Goal: Task Accomplishment & Management: Manage account settings

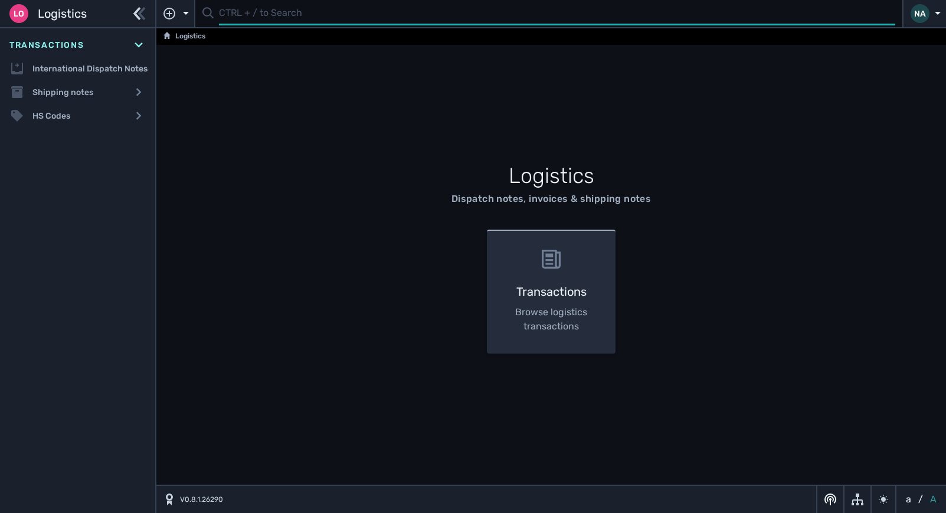
click at [244, 17] on input "text" at bounding box center [557, 13] width 676 height 23
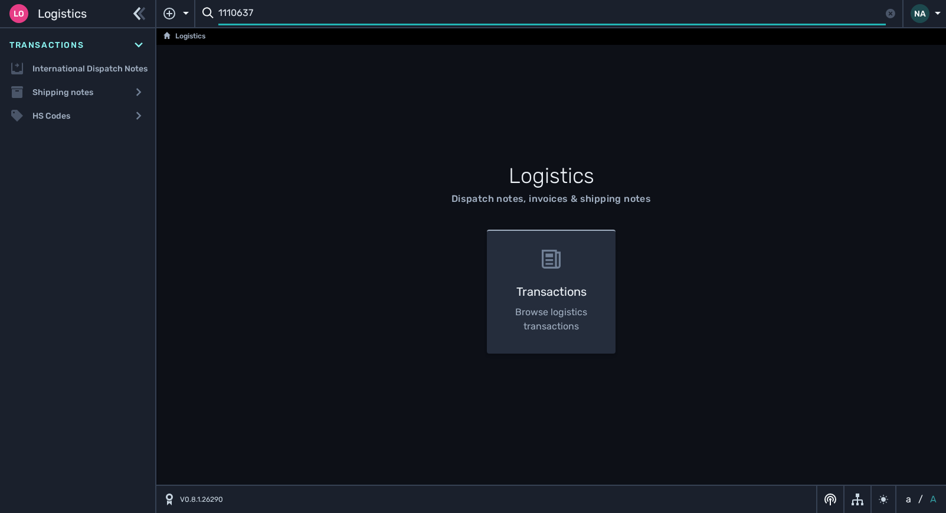
type input "1110637"
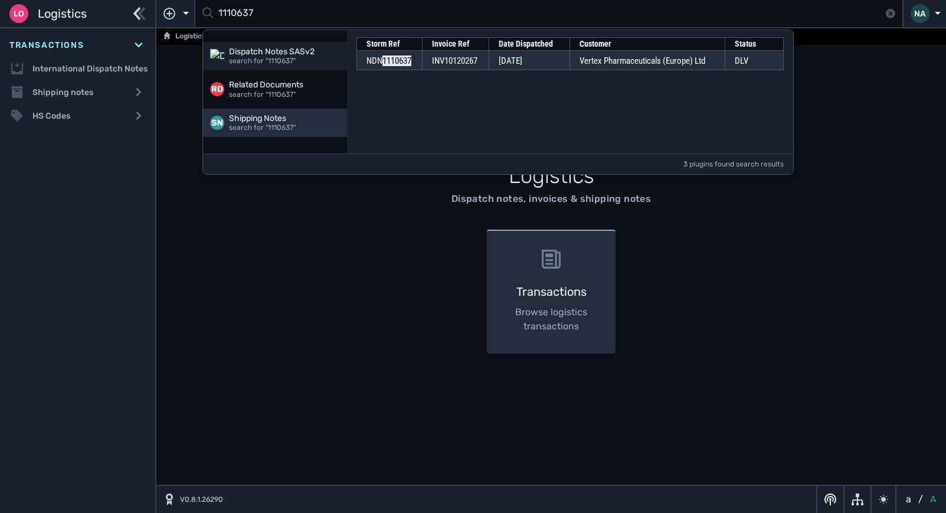
click at [290, 124] on div "search for "1110637"" at bounding box center [284, 127] width 111 height 9
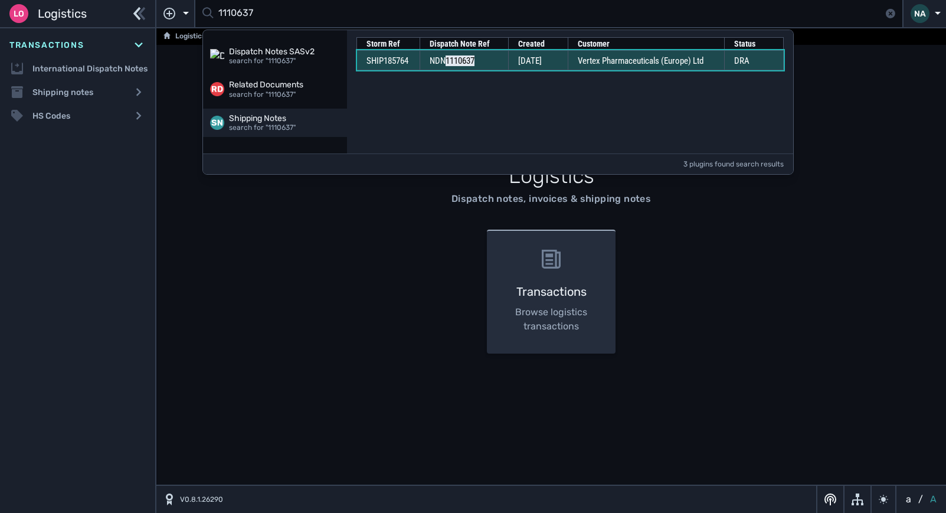
click at [534, 65] on span "[DATE]" at bounding box center [530, 60] width 24 height 11
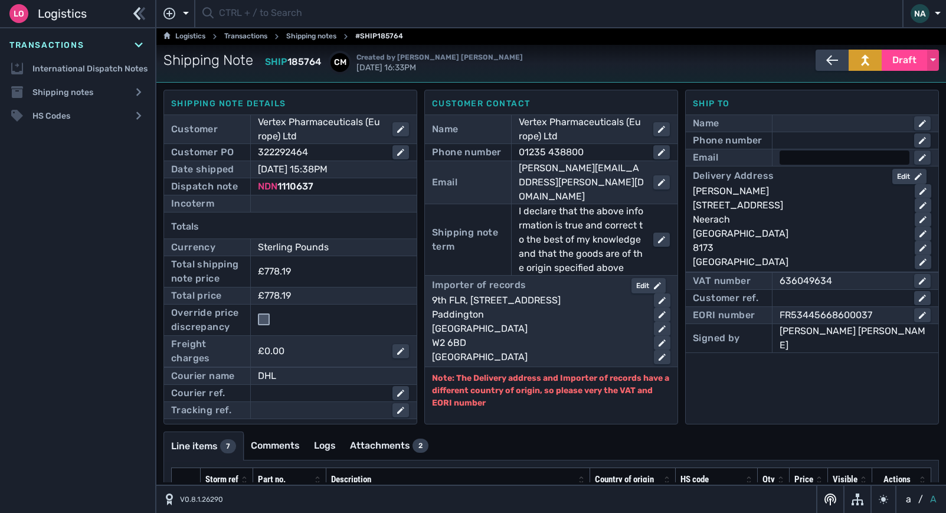
click at [787, 159] on div at bounding box center [844, 157] width 130 height 14
paste input "[PERSON_NAME][EMAIL_ADDRESS][DOMAIN_NAME]"
type input "[PERSON_NAME][EMAIL_ADDRESS][DOMAIN_NAME]"
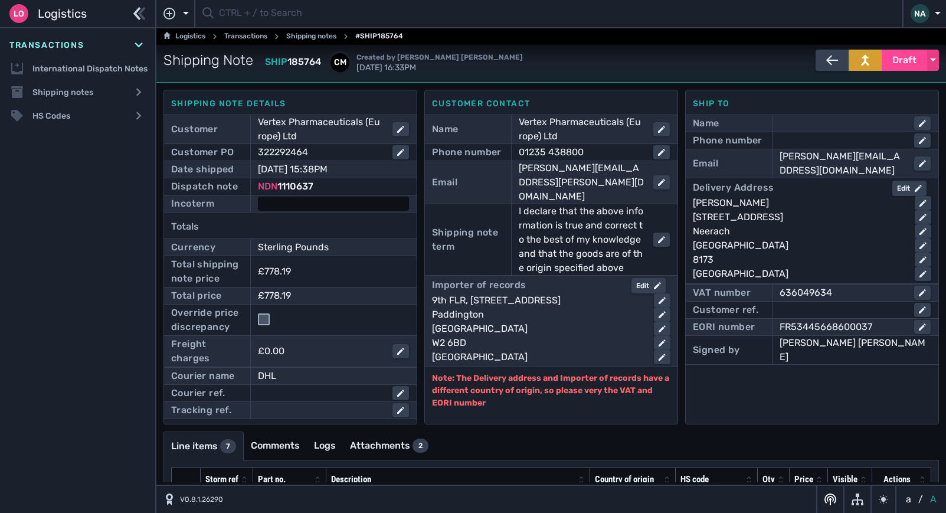
click at [317, 201] on div at bounding box center [333, 203] width 151 height 14
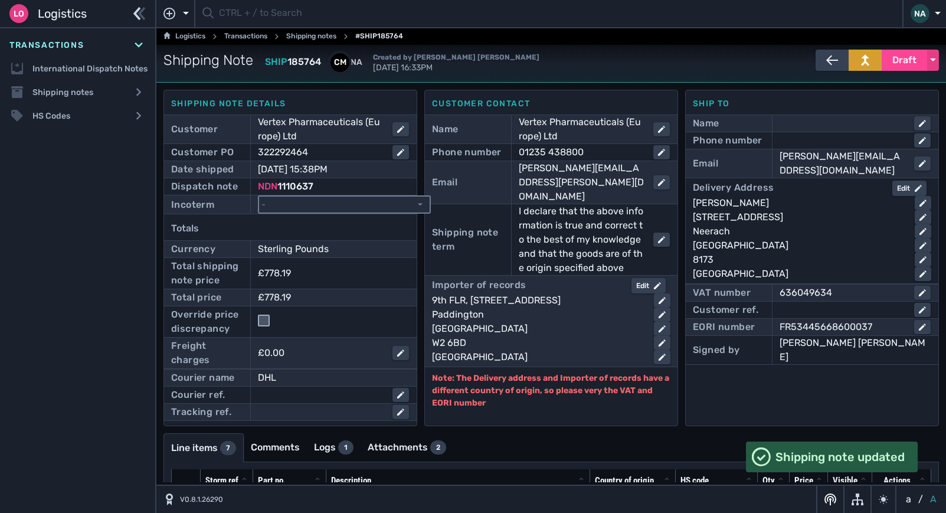
click at [317, 201] on select "- Ex Works - EXW Free Carrier - FCA Carriage Paid To - CPT Carriage Insurance P…" at bounding box center [344, 204] width 170 height 16
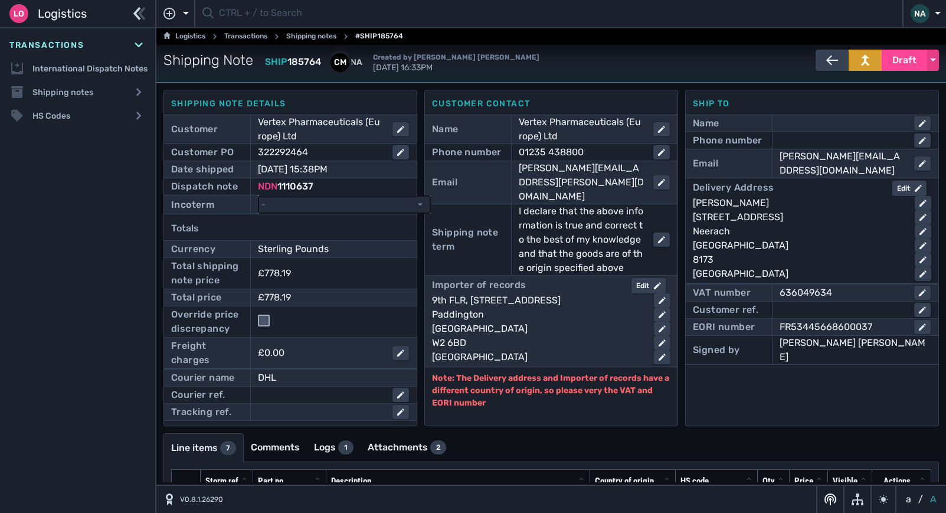
select select "[object Object]"
click at [259, 196] on select "- Ex Works - EXW Free Carrier - FCA Carriage Paid To - CPT Carriage Insurance P…" at bounding box center [344, 204] width 170 height 16
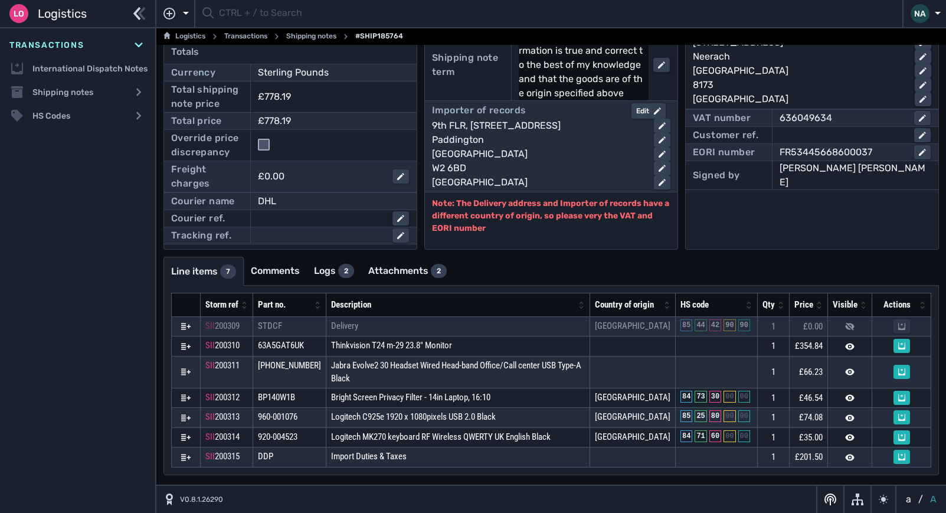
scroll to position [188, 0]
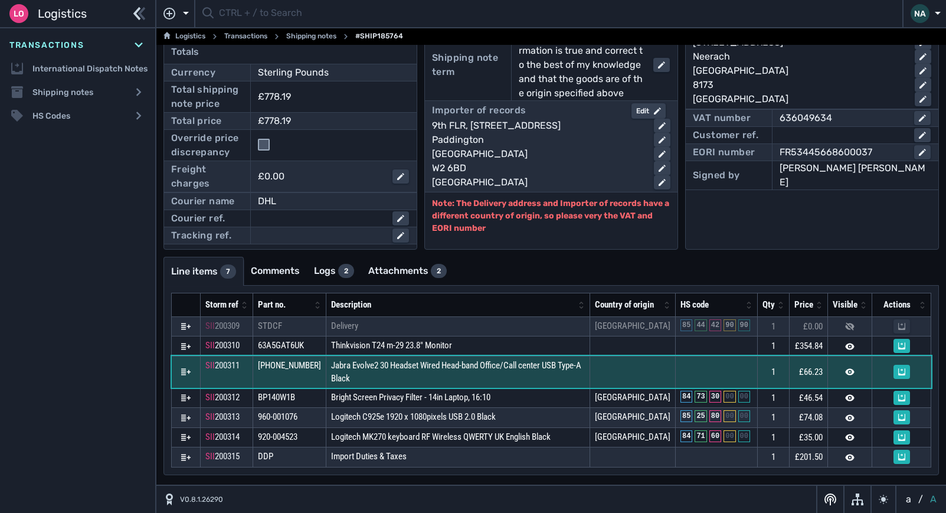
click at [493, 380] on td "Jabra Evolve2 30 Headset Wired Head-band Office/Call center USB Type-A Black" at bounding box center [458, 372] width 264 height 32
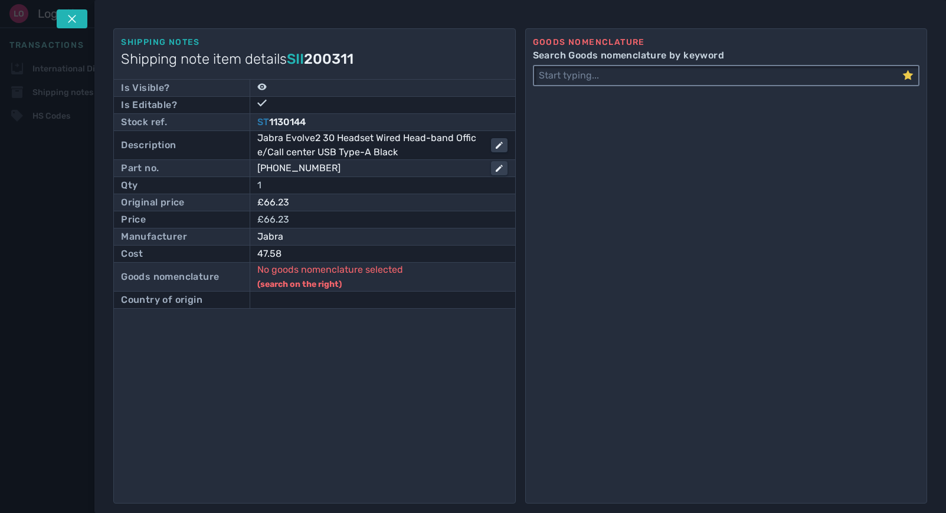
click at [596, 77] on input "Search Goods nomenclature by keyword" at bounding box center [718, 75] width 368 height 19
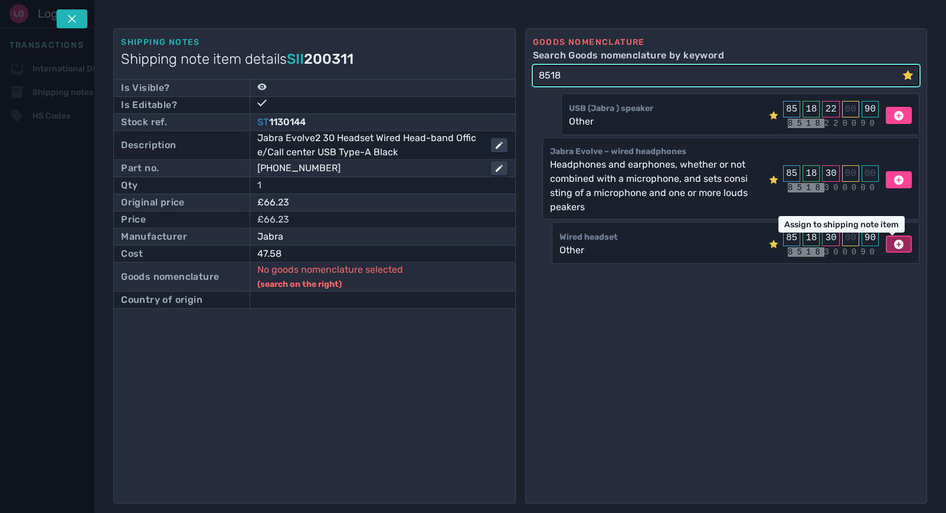
type input "8518"
click at [894, 244] on icon at bounding box center [898, 243] width 9 height 9
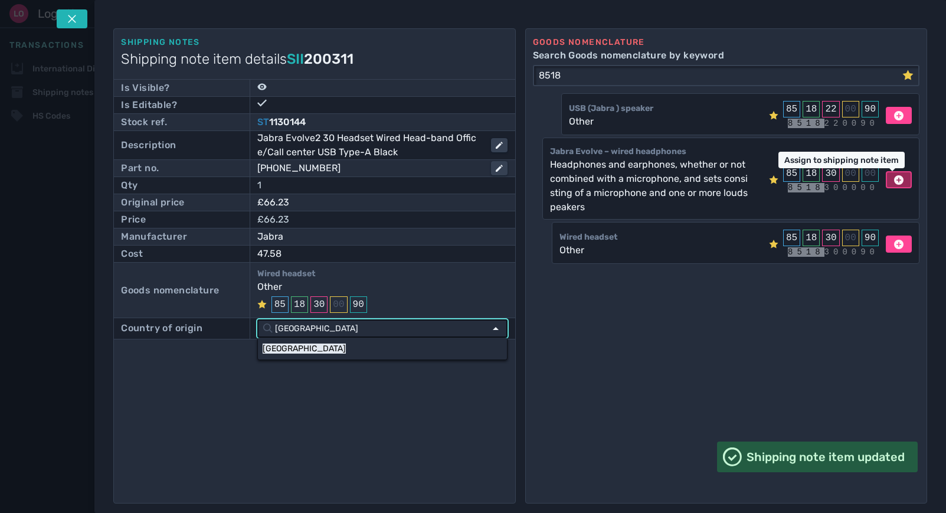
click at [894, 177] on icon at bounding box center [898, 179] width 9 height 9
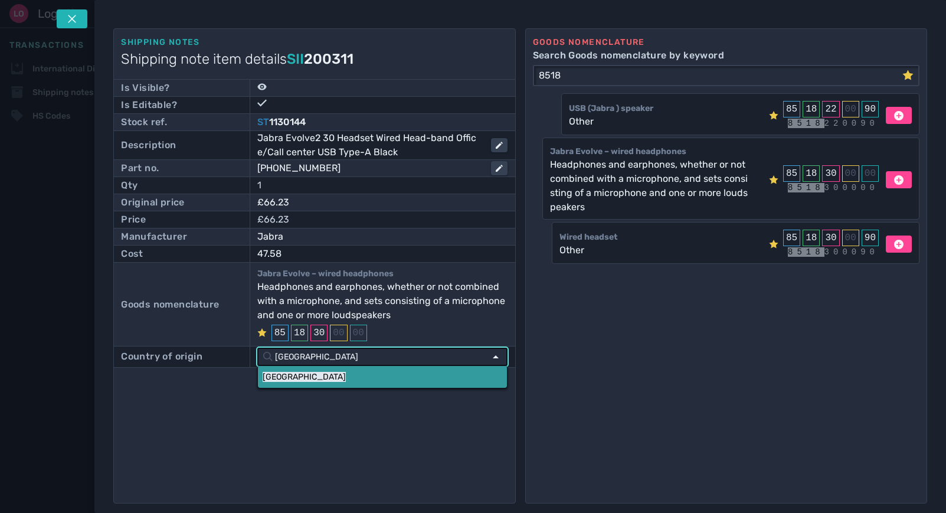
click at [307, 379] on link "[GEOGRAPHIC_DATA]" at bounding box center [382, 377] width 249 height 22
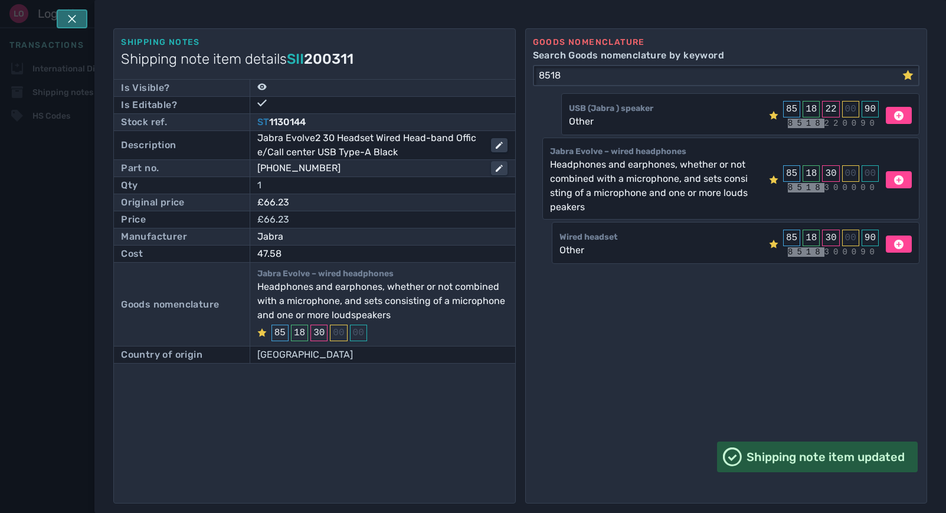
click at [76, 21] on icon at bounding box center [71, 18] width 9 height 9
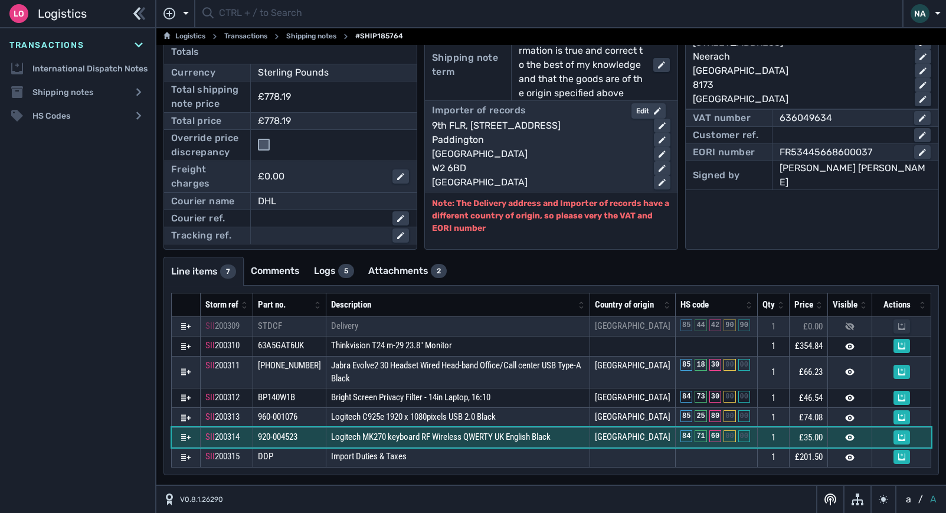
click at [562, 439] on td "Logitech MK270 keyboard RF Wireless QWERTY UK English Black" at bounding box center [458, 437] width 264 height 20
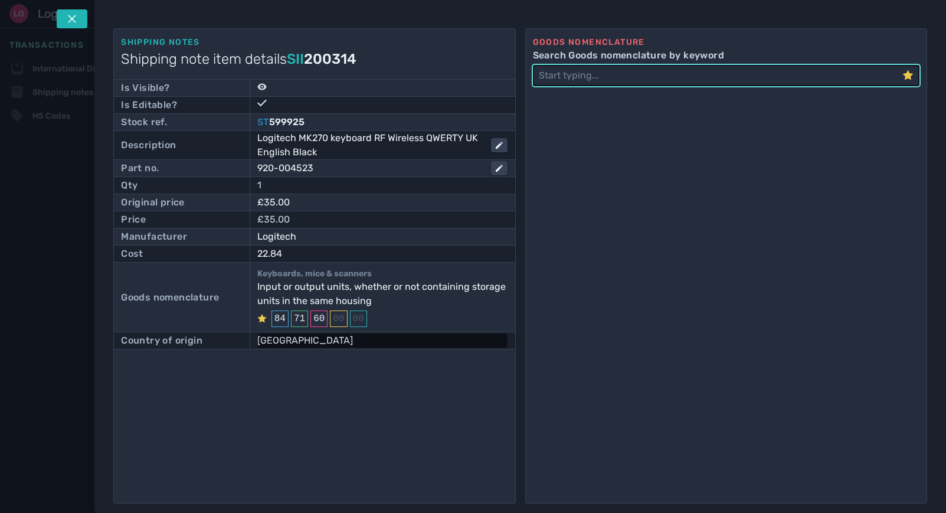
click at [291, 341] on div "[GEOGRAPHIC_DATA]" at bounding box center [382, 340] width 250 height 14
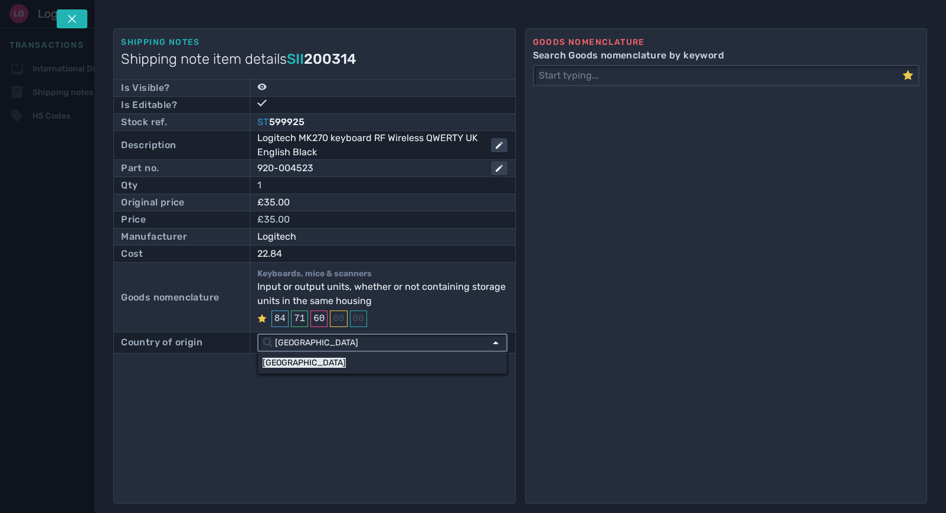
click at [478, 342] on input "[GEOGRAPHIC_DATA]" at bounding box center [379, 342] width 212 height 16
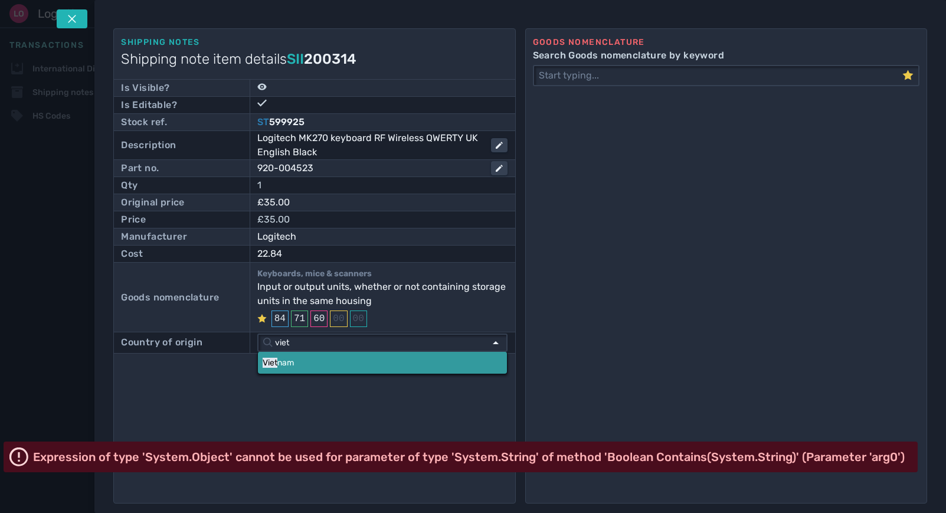
click at [307, 365] on link "Viet nam" at bounding box center [382, 363] width 249 height 22
type input "[GEOGRAPHIC_DATA]"
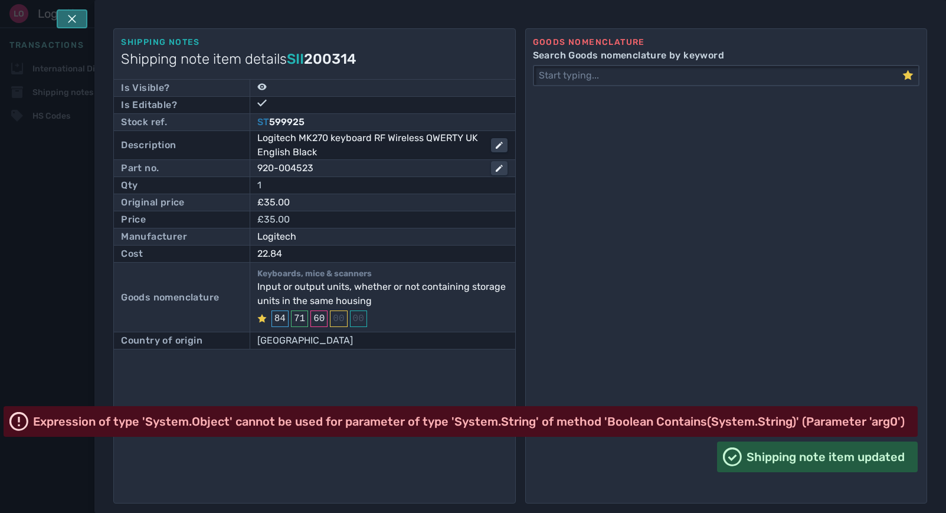
click at [69, 18] on icon at bounding box center [71, 18] width 9 height 9
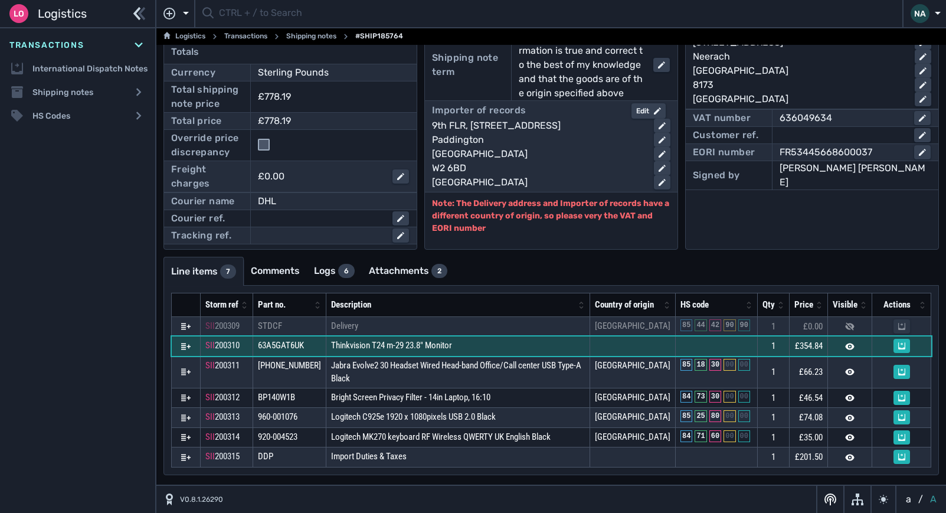
click at [521, 346] on td "Thinkvision T24 m-29 23.8" Monitor" at bounding box center [458, 346] width 264 height 20
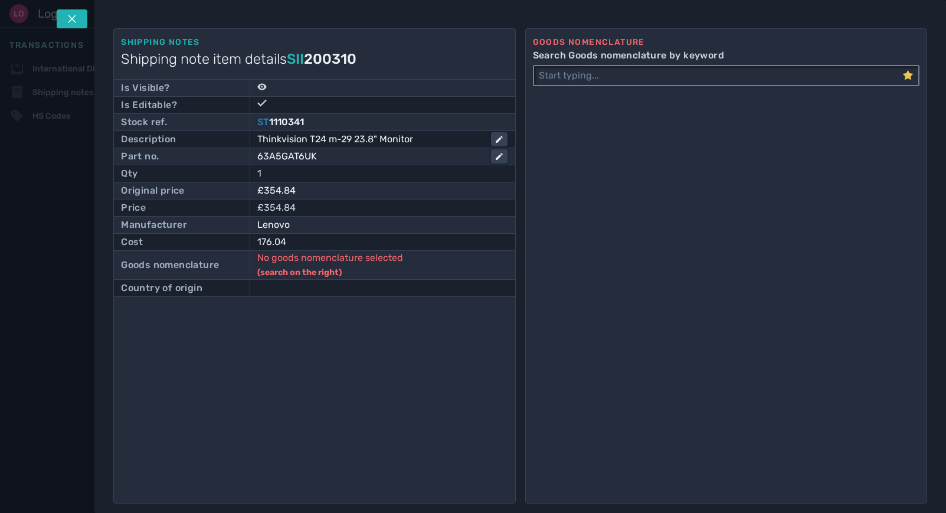
click at [580, 78] on input "Search Goods nomenclature by keyword" at bounding box center [718, 75] width 368 height 19
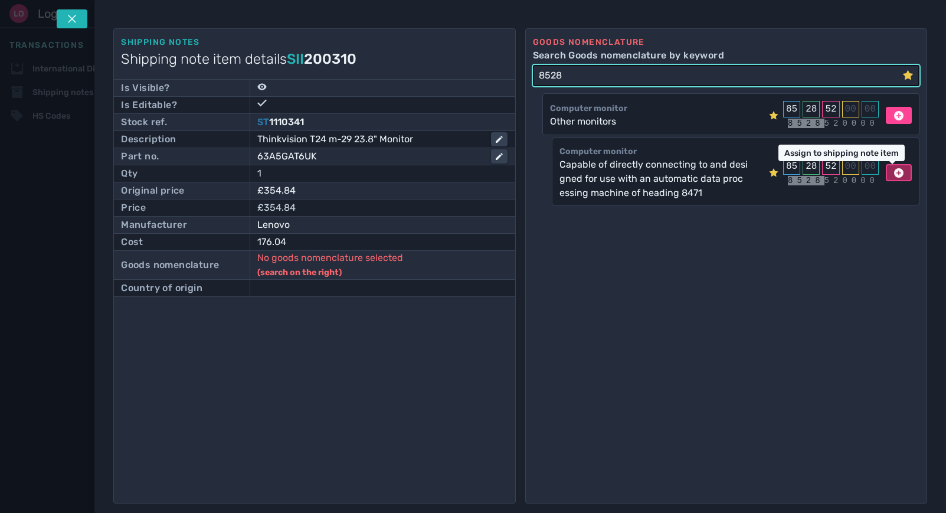
type input "8528"
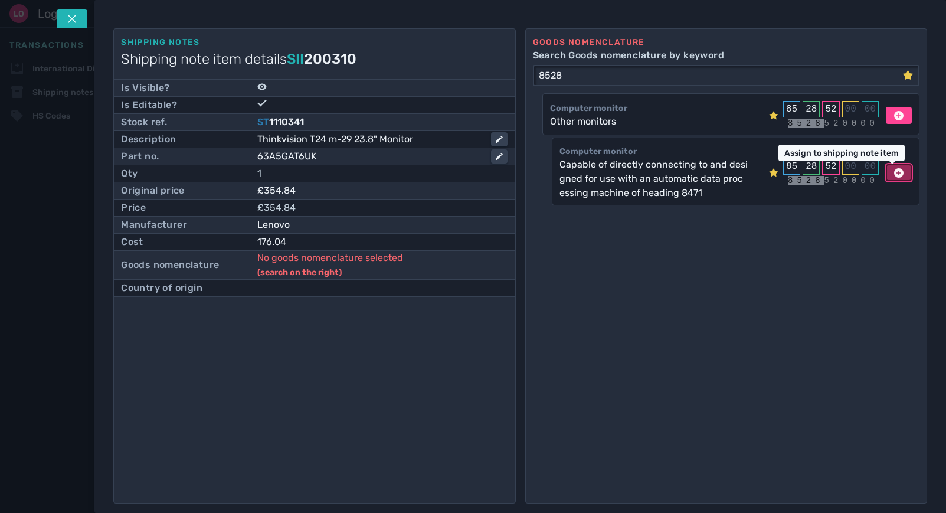
click at [895, 172] on icon at bounding box center [898, 172] width 9 height 9
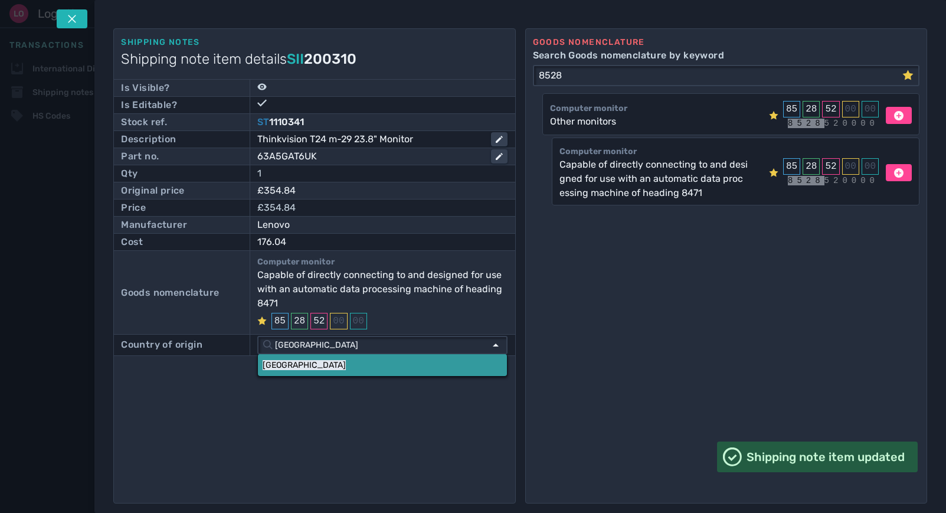
click at [298, 362] on link "[GEOGRAPHIC_DATA]" at bounding box center [382, 365] width 249 height 22
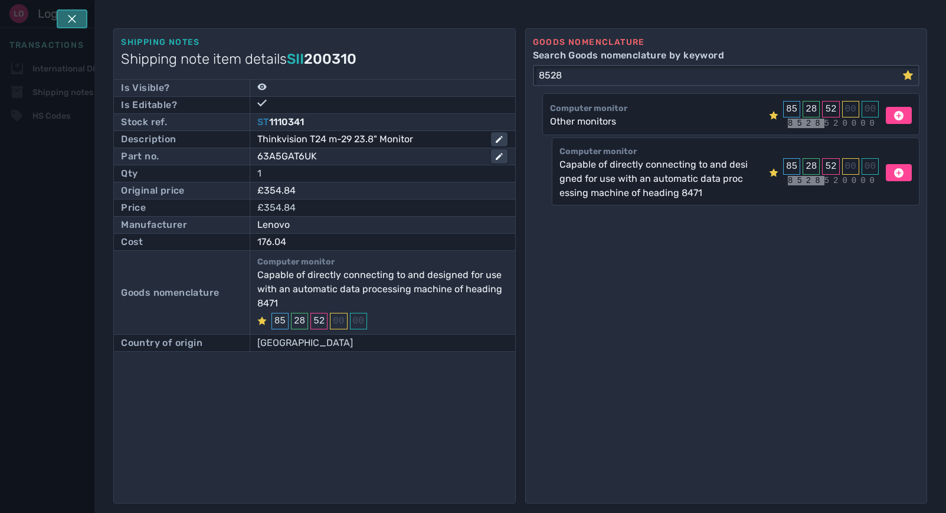
click at [76, 21] on icon at bounding box center [71, 18] width 9 height 9
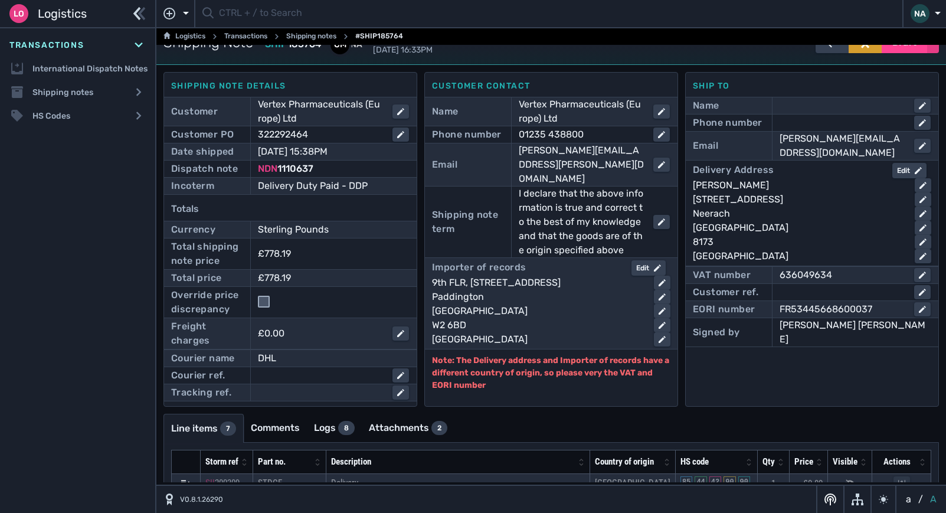
scroll to position [11, 0]
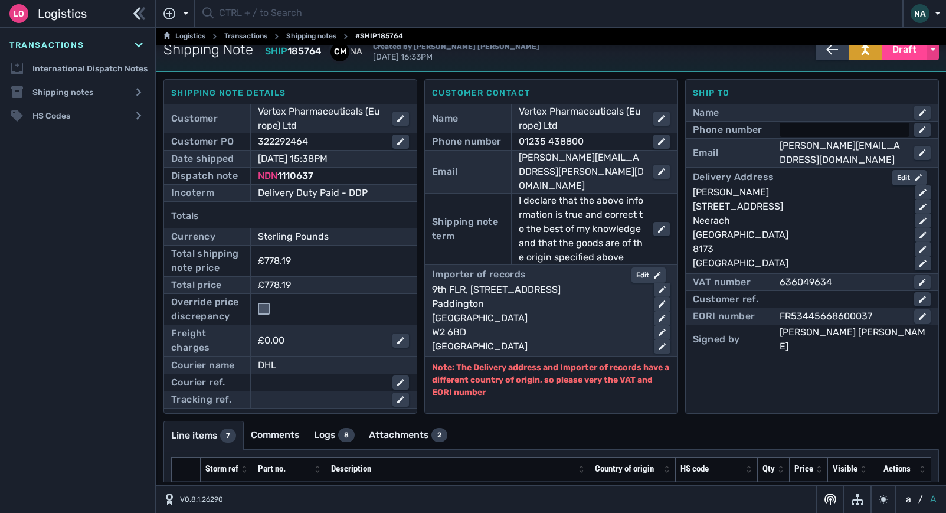
click at [789, 130] on div at bounding box center [844, 130] width 130 height 14
type input "267427746"
click at [767, 377] on div "Ship to Name Phone number [PHONE_NUMBER] Email [PERSON_NAME][EMAIL_ADDRESS][DOM…" at bounding box center [812, 246] width 254 height 334
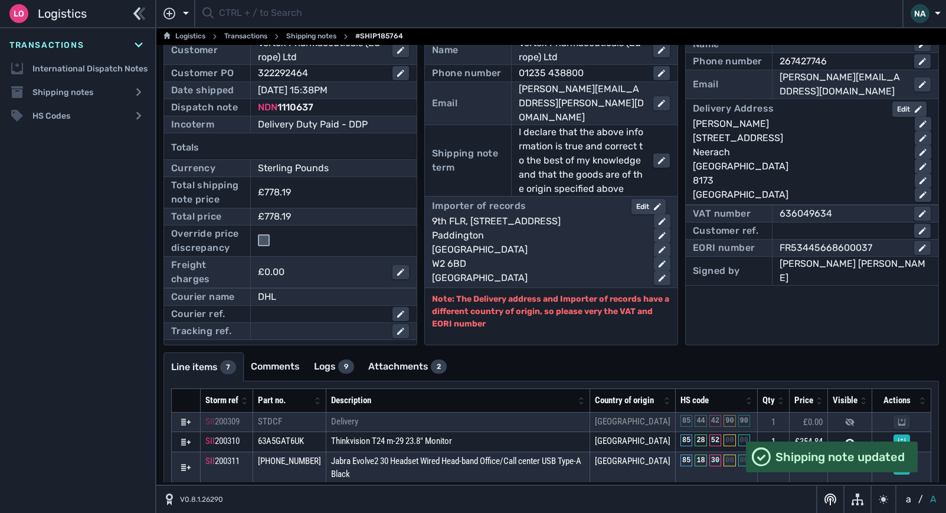
scroll to position [188, 0]
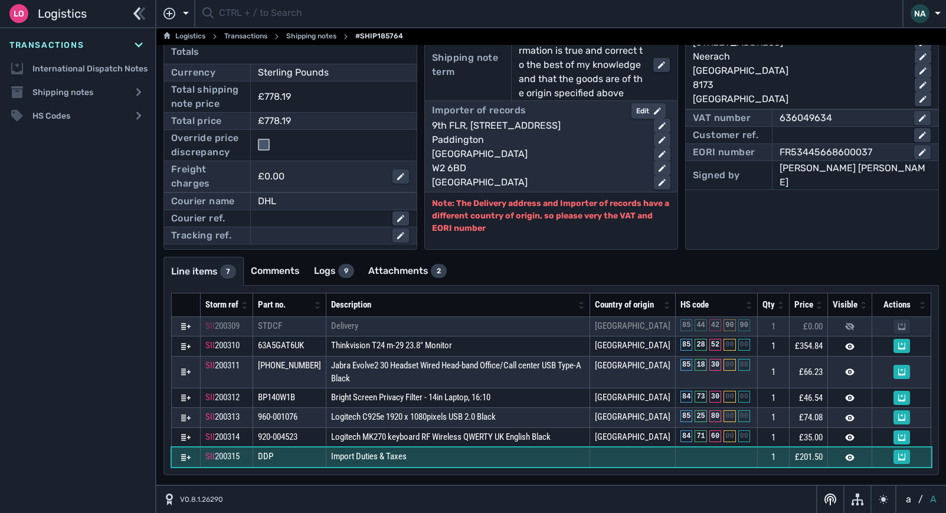
click at [511, 456] on td "Import Duties & Taxes" at bounding box center [458, 457] width 264 height 20
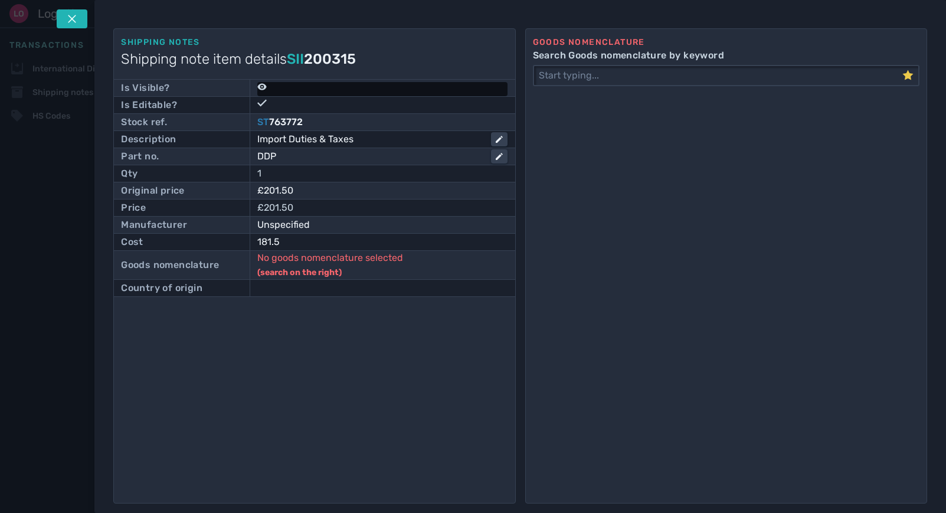
click at [269, 86] on div at bounding box center [382, 89] width 250 height 14
click at [267, 87] on input "checkbox" at bounding box center [263, 86] width 12 height 12
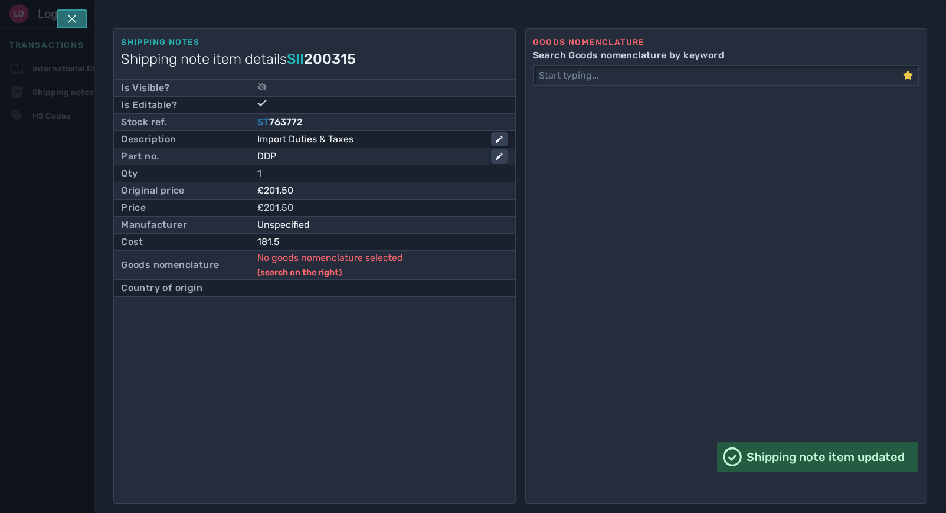
click at [72, 19] on icon at bounding box center [72, 19] width 8 height 8
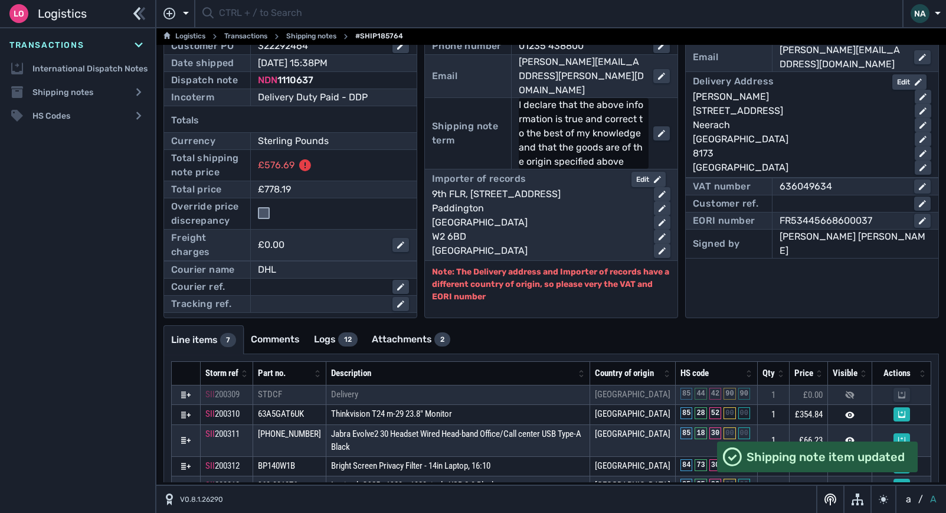
scroll to position [11, 0]
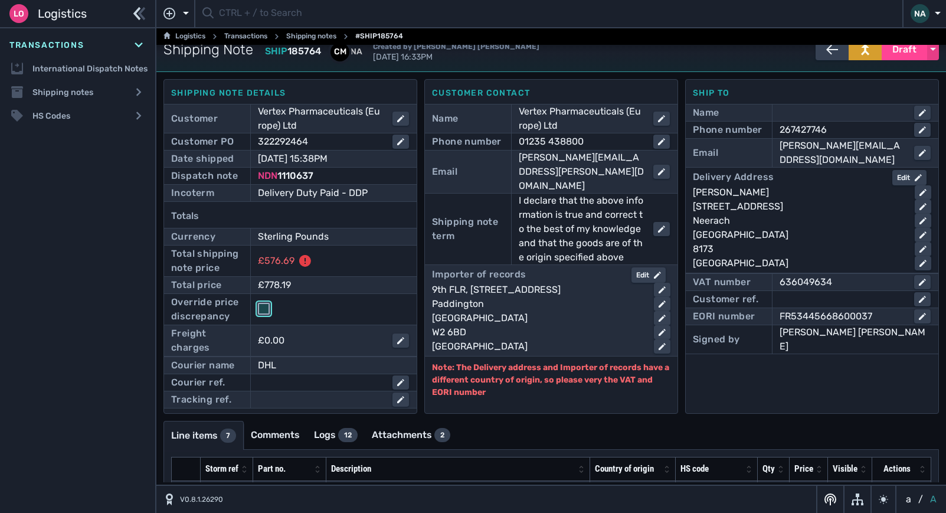
click at [262, 307] on input "checkbox" at bounding box center [264, 309] width 12 height 12
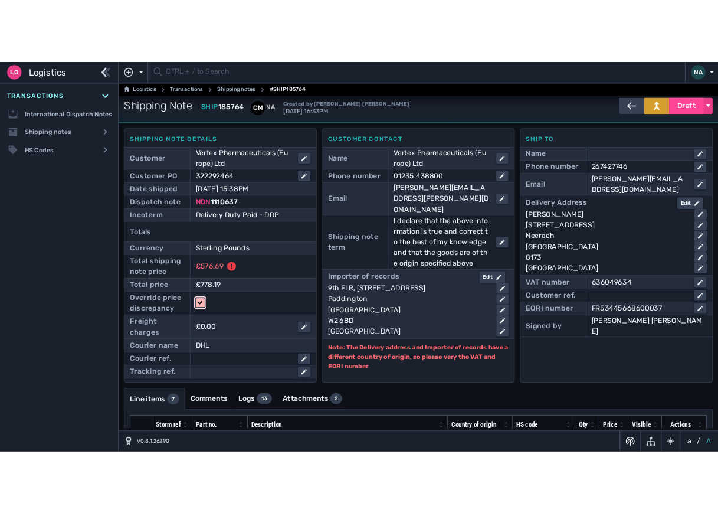
scroll to position [0, 0]
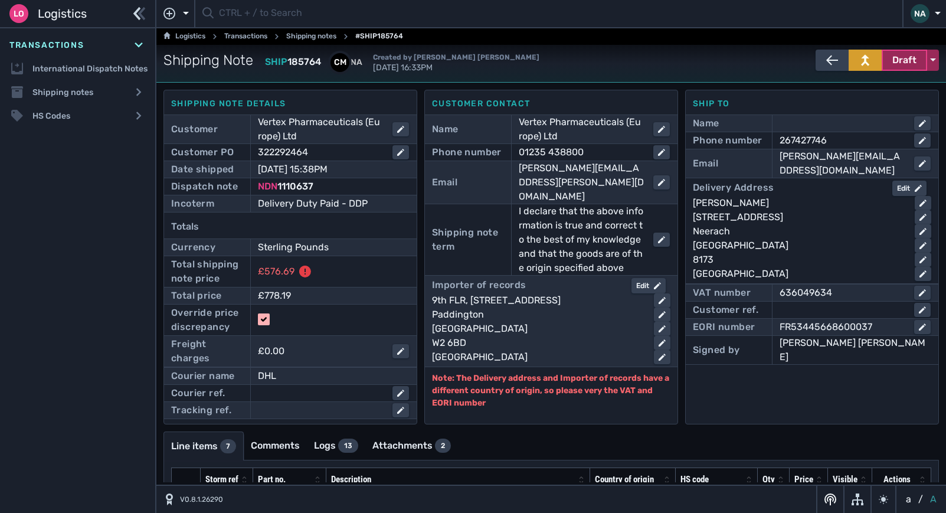
click at [899, 64] on span "Draft" at bounding box center [904, 60] width 24 height 14
click at [851, 87] on div "Dispatched" at bounding box center [882, 85] width 112 height 24
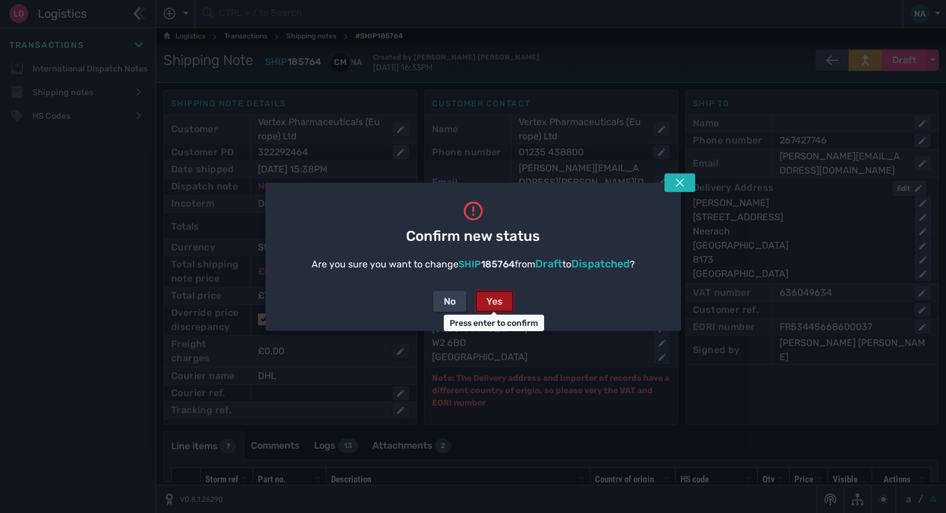
click at [503, 301] on button "Yes" at bounding box center [494, 300] width 38 height 21
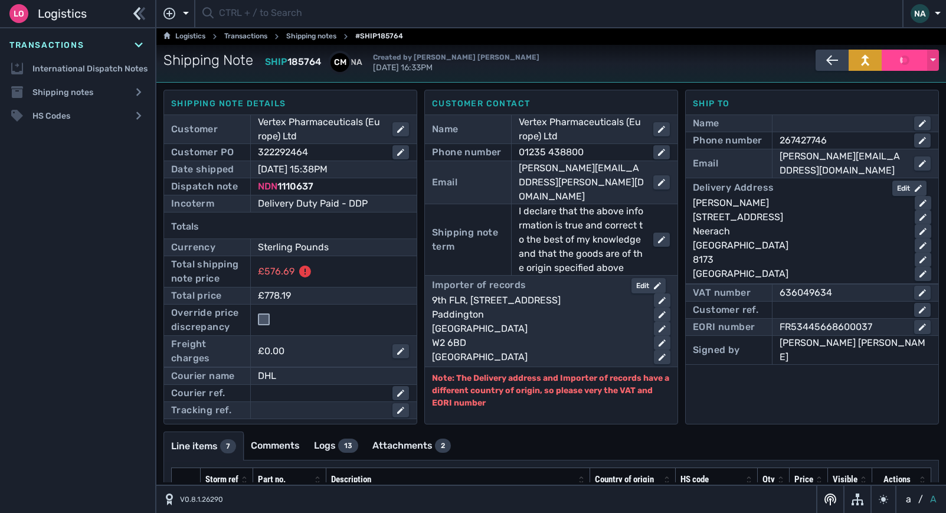
checkbox input "false"
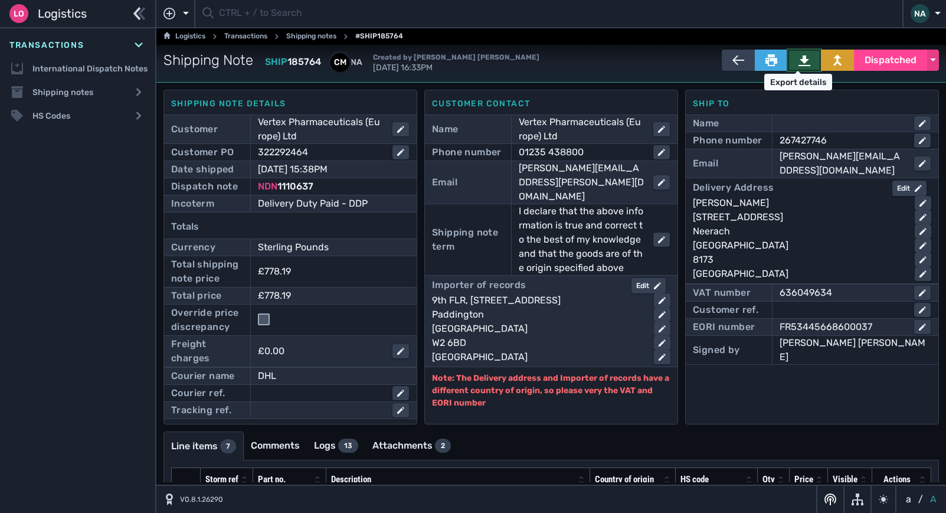
click at [802, 60] on icon at bounding box center [804, 60] width 12 height 12
